Goal: Information Seeking & Learning: Learn about a topic

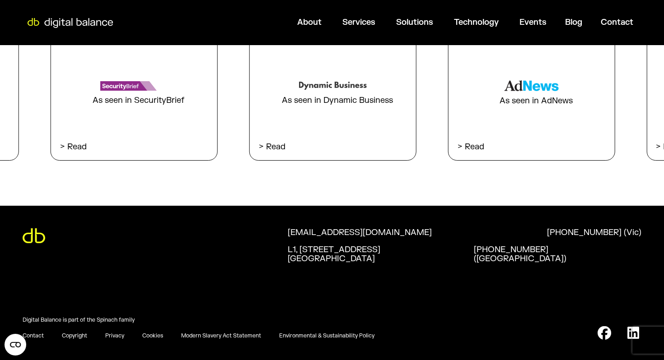
scroll to position [1980, 0]
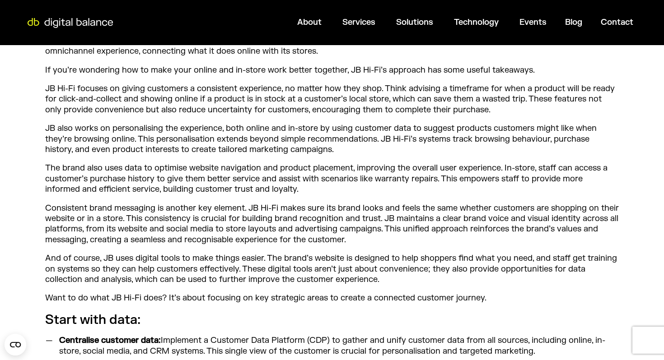
scroll to position [423, 0]
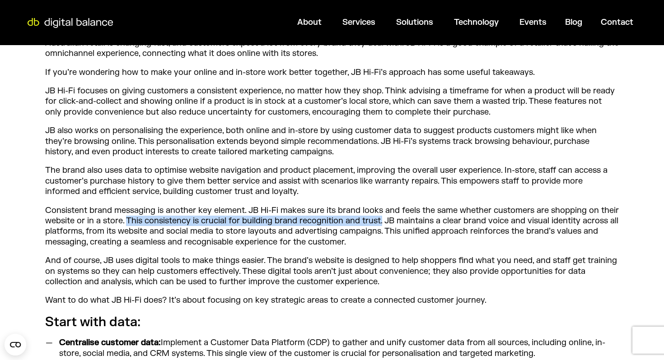
drag, startPoint x: 128, startPoint y: 223, endPoint x: 382, endPoint y: 223, distance: 254.7
click at [382, 223] on p "Consistent brand messaging is another key element. JB Hi-Fi makes sure its bran…" at bounding box center [331, 226] width 573 height 42
copy p "This consistency is crucial for building brand recognition and trust."
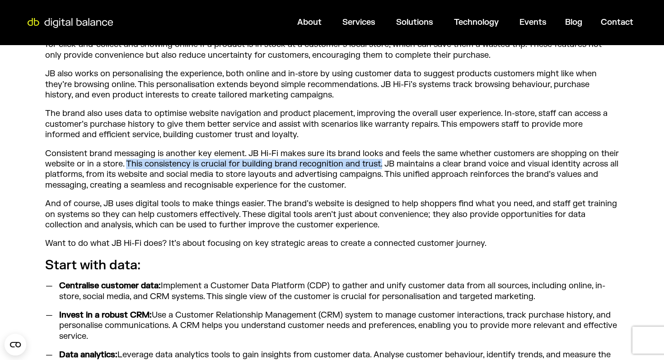
scroll to position [489, 0]
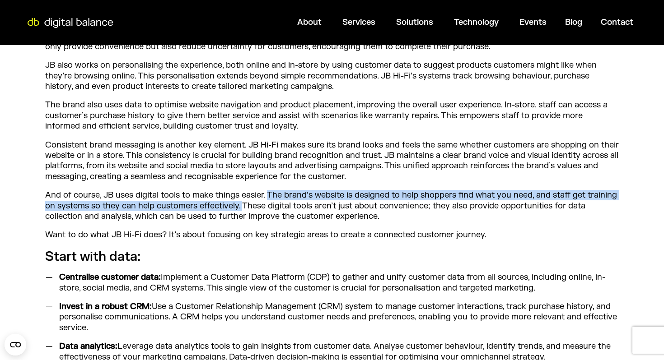
drag, startPoint x: 269, startPoint y: 195, endPoint x: 242, endPoint y: 205, distance: 28.3
click at [242, 205] on p "And of course, JB uses digital tools to make things easier. The brand’s website…" at bounding box center [331, 206] width 573 height 32
copy p "The brand’s website is designed to help shoppers find what you need, and staff …"
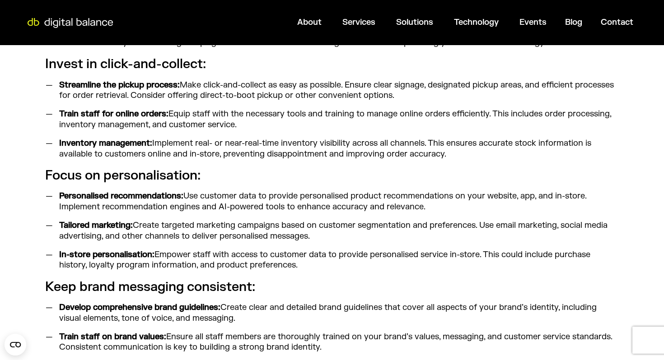
scroll to position [834, 0]
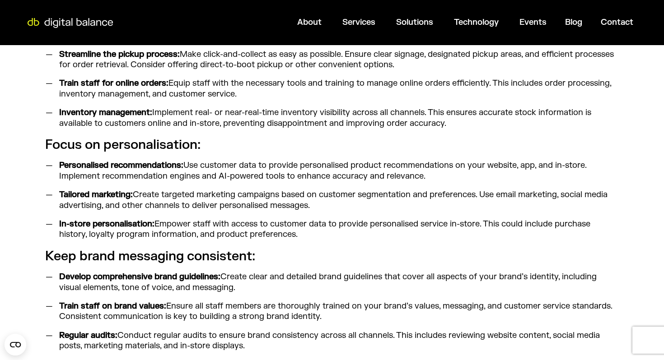
drag, startPoint x: 315, startPoint y: 206, endPoint x: 61, endPoint y: 193, distance: 254.1
click at [61, 193] on li "Tailored marketing: Create targeted marketing campaigns based on customer segme…" at bounding box center [337, 200] width 564 height 21
click at [104, 199] on strong "Tailored marketing:" at bounding box center [96, 195] width 74 height 10
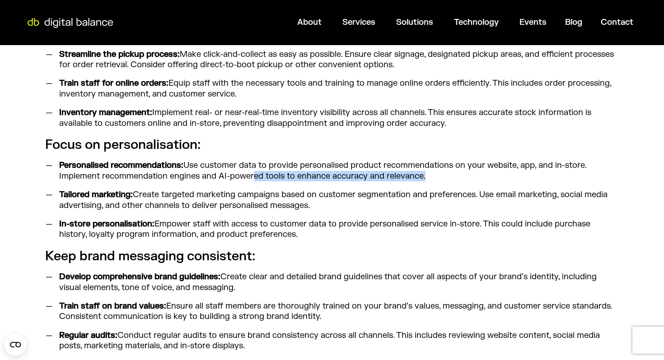
drag, startPoint x: 61, startPoint y: 195, endPoint x: 250, endPoint y: 176, distance: 190.1
click at [250, 176] on ul "Personalised recommendations: Use customer data to provide personalised product…" at bounding box center [331, 199] width 573 height 79
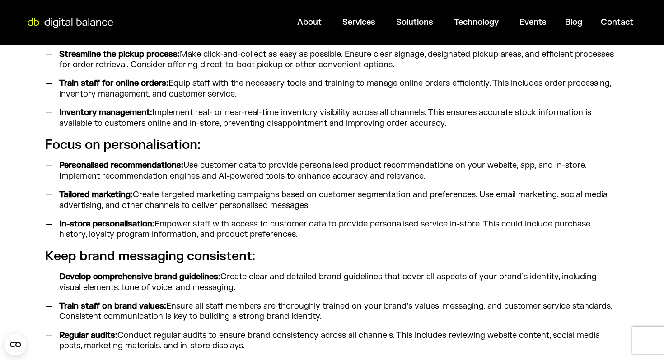
click at [78, 197] on strong "Tailored marketing:" at bounding box center [96, 195] width 74 height 10
drag, startPoint x: 60, startPoint y: 193, endPoint x: 315, endPoint y: 207, distance: 255.9
click at [315, 207] on li "Tailored marketing: Create targeted marketing campaigns based on customer segme…" at bounding box center [337, 200] width 564 height 21
copy li "Tailored marketing: Create targeted marketing campaigns based on customer segme…"
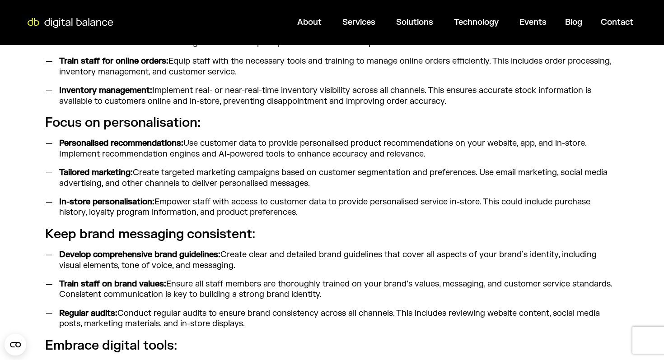
scroll to position [860, 0]
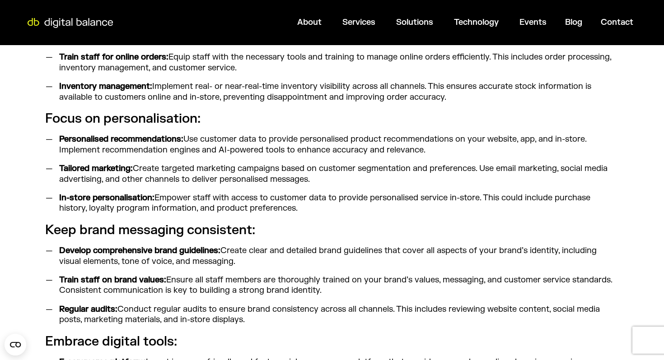
drag, startPoint x: 301, startPoint y: 206, endPoint x: 58, endPoint y: 193, distance: 243.3
click at [58, 193] on li "In-store personalisation: Empower staff with access to customer data to provide…" at bounding box center [337, 203] width 564 height 21
copy li "In-store personalisation: Empower staff with access to customer data to provide…"
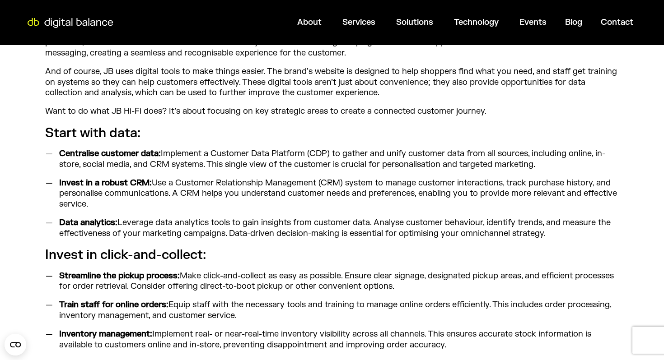
scroll to position [612, 0]
